Goal: Information Seeking & Learning: Learn about a topic

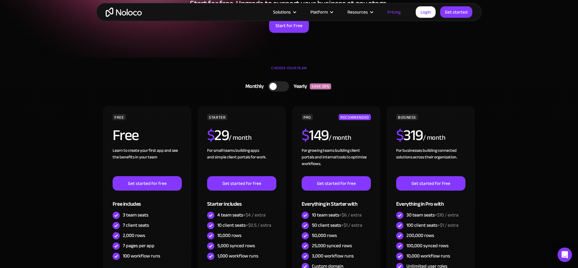
click at [135, 12] on img "home" at bounding box center [124, 12] width 36 height 9
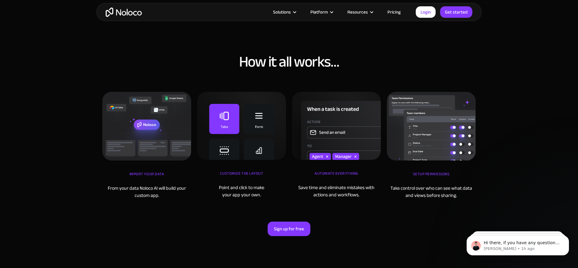
scroll to position [1982, 0]
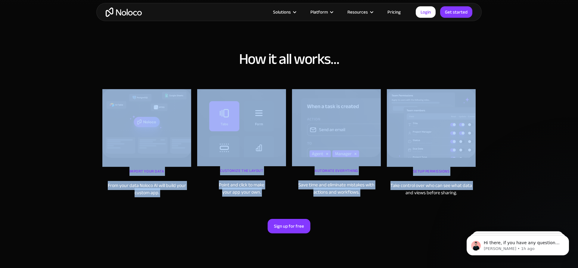
drag, startPoint x: 88, startPoint y: 82, endPoint x: 384, endPoint y: 193, distance: 316.7
click at [384, 193] on section "How it all works… iMPORT YOUR DATA From your data Noloco AI will build your cus…" at bounding box center [289, 145] width 578 height 272
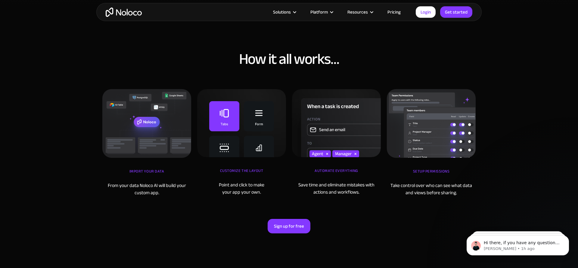
click at [487, 190] on section "How it all works… iMPORT YOUR DATA From your data Noloco AI will build your cus…" at bounding box center [289, 145] width 578 height 272
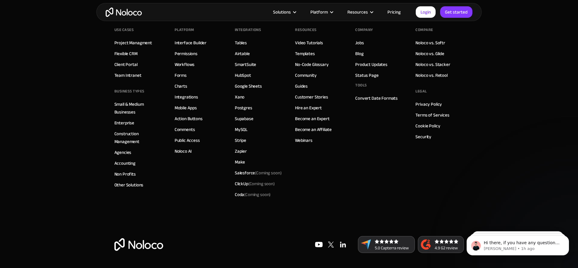
scroll to position [3330, 0]
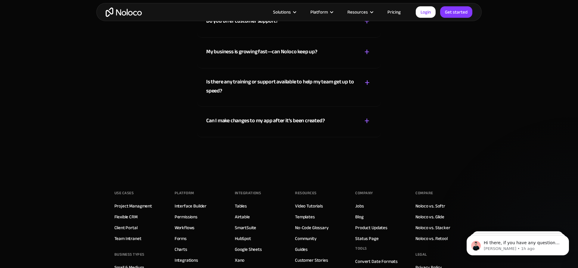
click at [392, 14] on link "Pricing" at bounding box center [394, 12] width 28 height 8
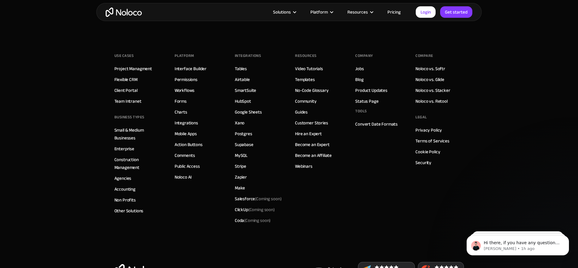
scroll to position [1665, 0]
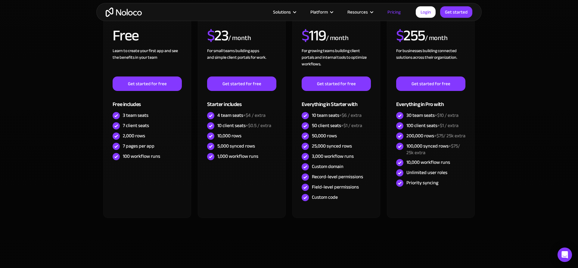
scroll to position [193, 0]
